Goal: Task Accomplishment & Management: Manage account settings

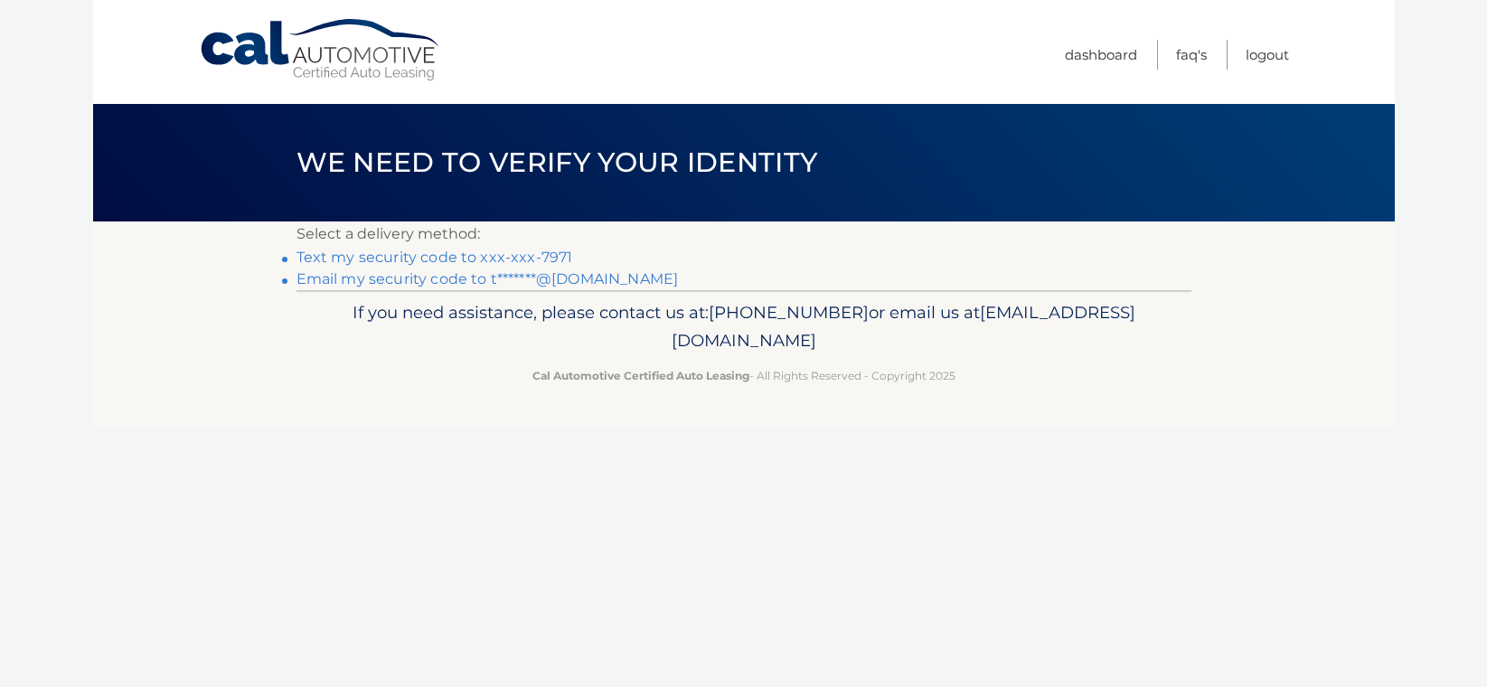
click at [438, 260] on link "Text my security code to xxx-xxx-7971" at bounding box center [435, 257] width 277 height 17
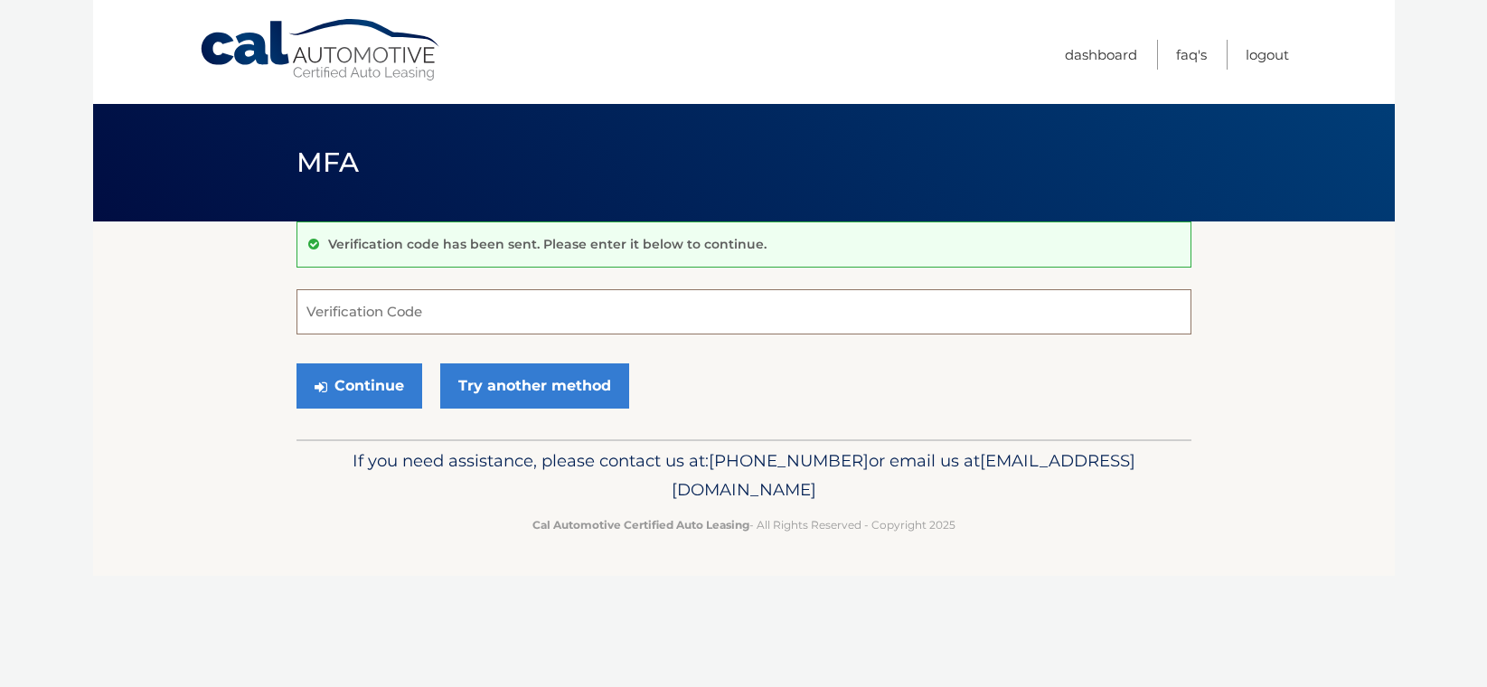
click at [400, 310] on input "Verification Code" at bounding box center [744, 311] width 895 height 45
type input "356181"
click at [297, 363] on button "Continue" at bounding box center [360, 385] width 126 height 45
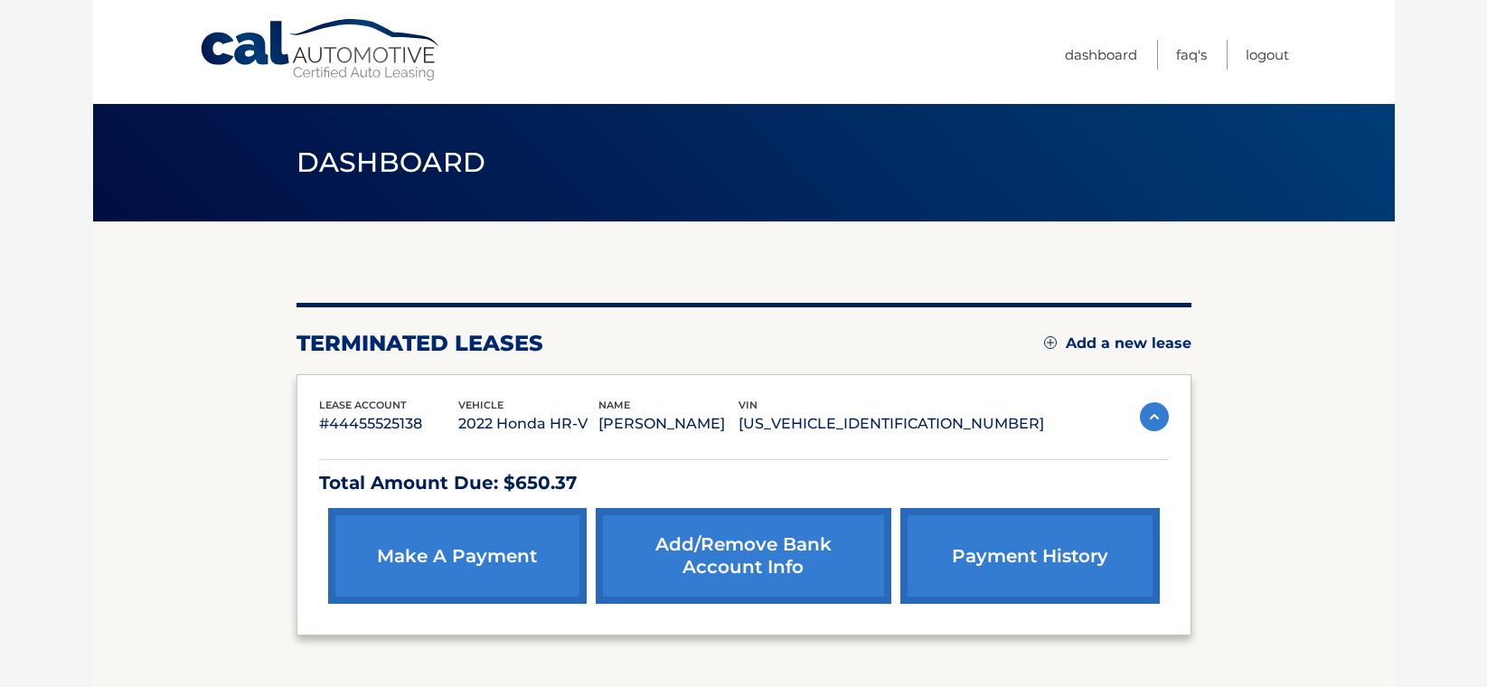
scroll to position [139, 0]
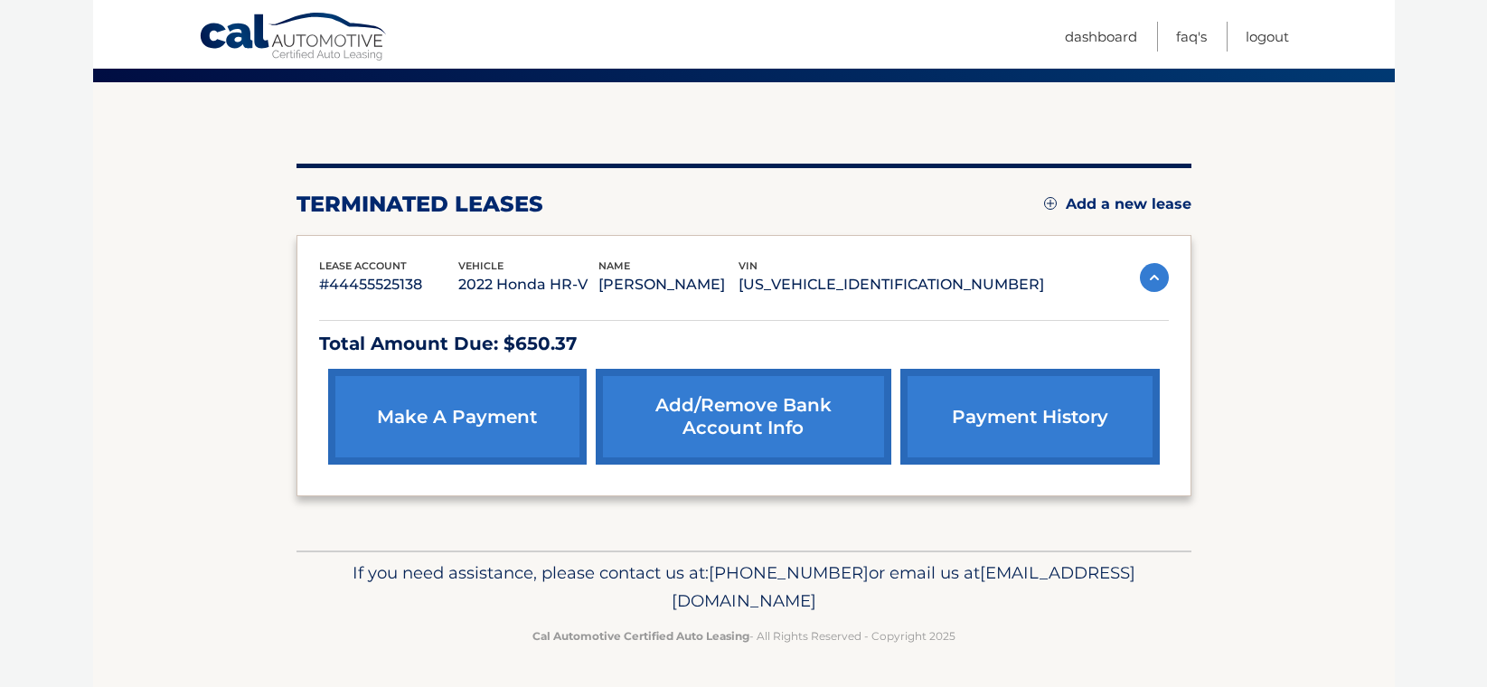
click at [424, 334] on p "Total Amount Due: $650.37" at bounding box center [744, 344] width 850 height 32
click at [1124, 44] on link "Dashboard" at bounding box center [1101, 37] width 72 height 30
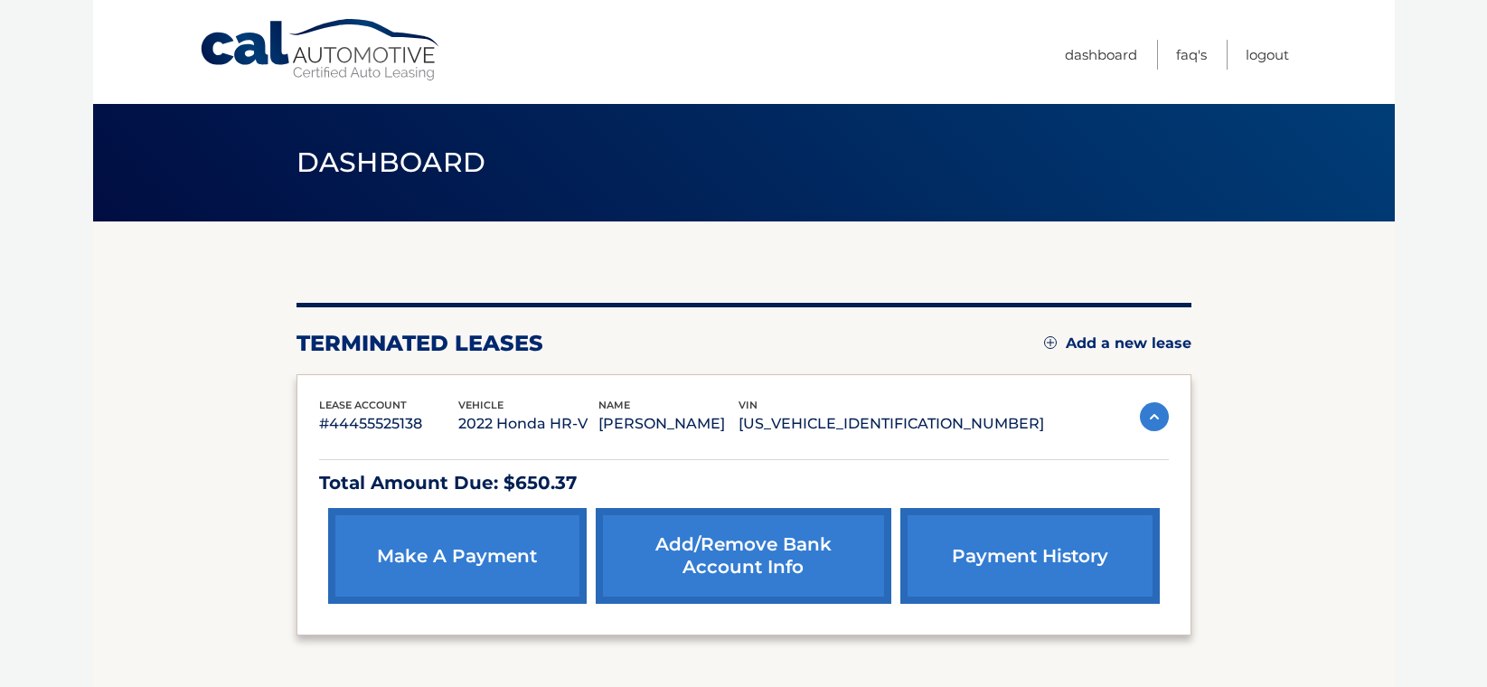
scroll to position [139, 0]
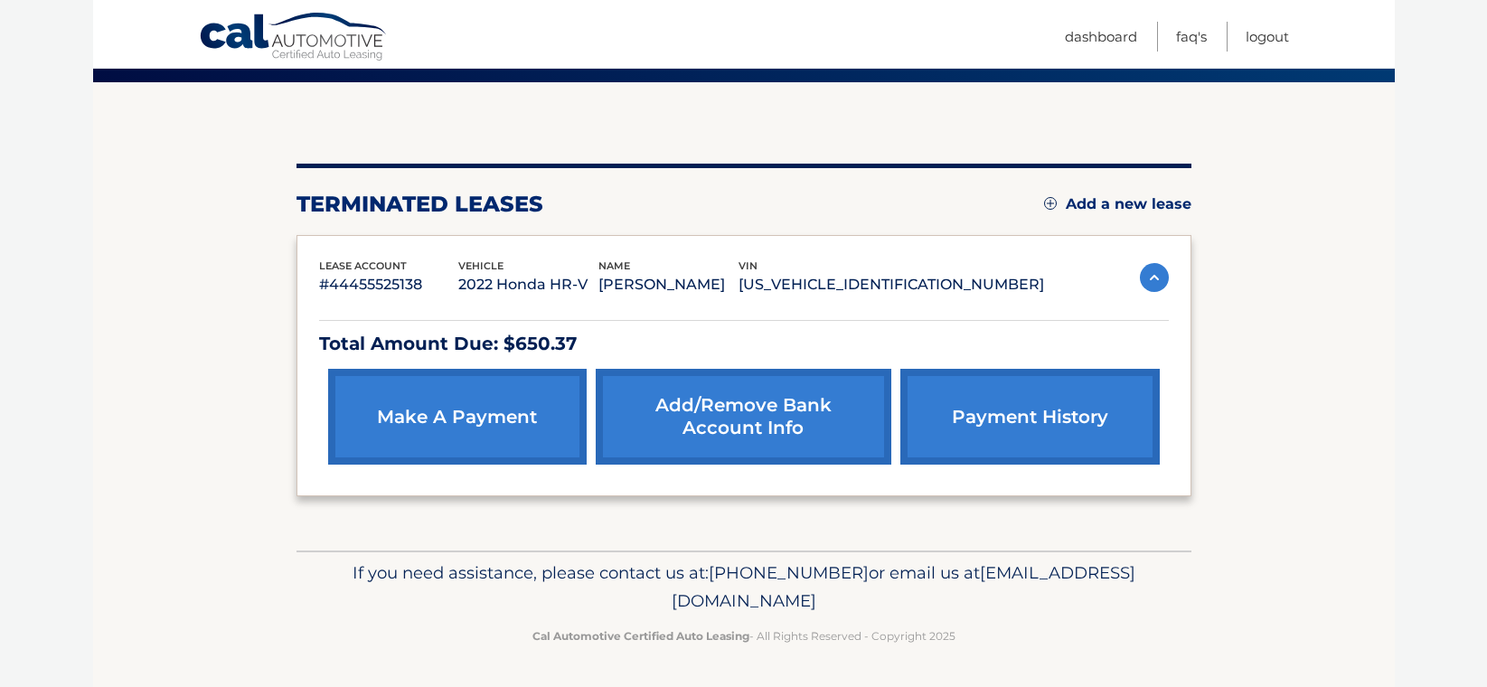
click at [438, 405] on link "make a payment" at bounding box center [457, 417] width 259 height 96
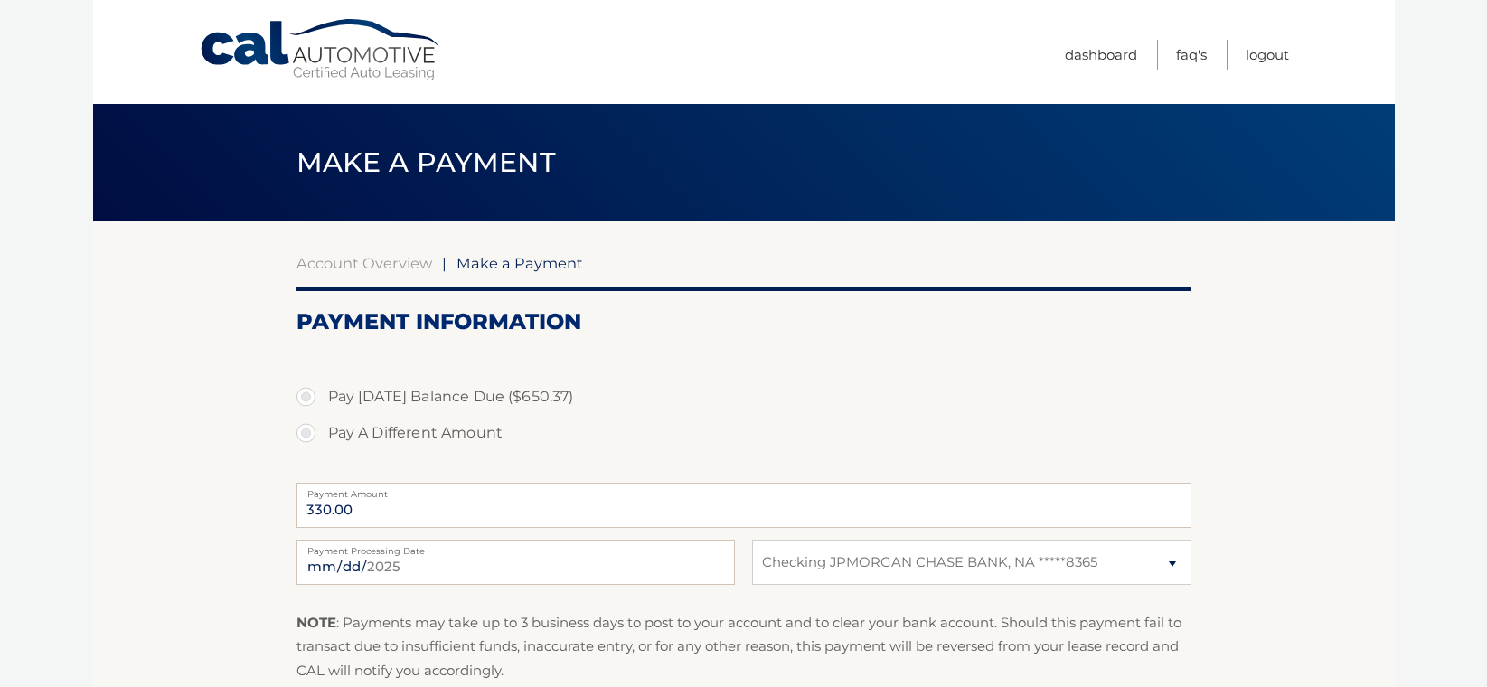
select select "ZjYzMmExNDAtZmZhMy00YTE0LWJhNDEtMDUxMWFhZDMyYzcz"
